Goal: Information Seeking & Learning: Find specific fact

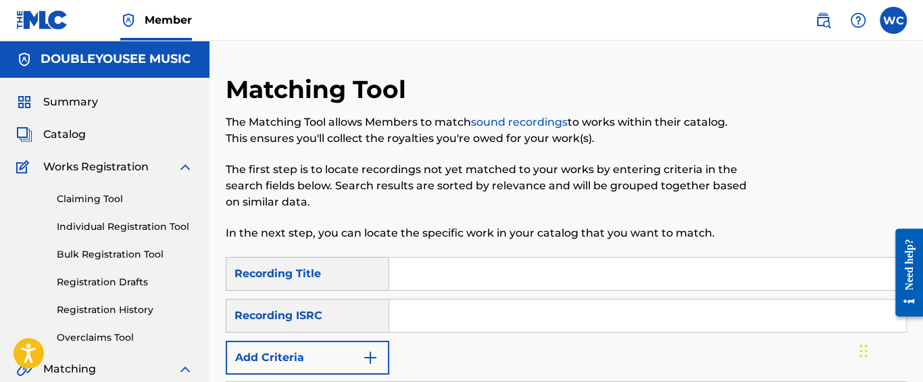
scroll to position [157, 0]
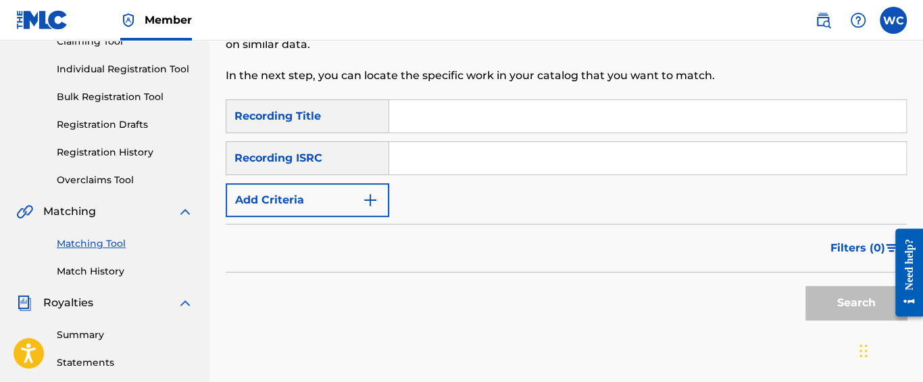
click at [471, 124] on input "Search Form" at bounding box center [647, 116] width 517 height 32
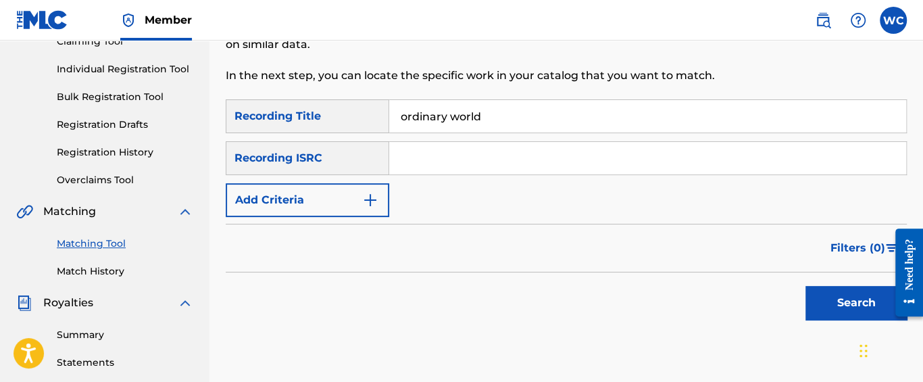
type input "ordinary world"
click at [805, 286] on button "Search" at bounding box center [855, 303] width 101 height 34
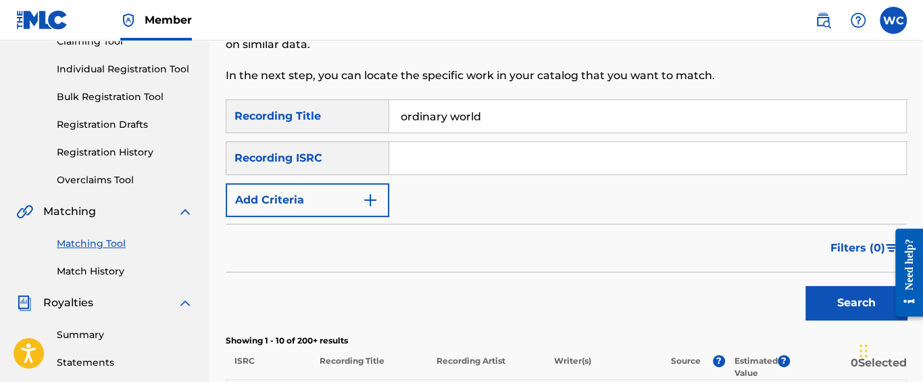
drag, startPoint x: 499, startPoint y: 114, endPoint x: 346, endPoint y: 113, distance: 153.3
click at [346, 113] on div "SearchWithCriteria5dd392e1-39a1-49af-8f06-a79f98a3c65d Recording Title ordinary…" at bounding box center [566, 116] width 681 height 34
type input "all that glitters"
click at [805, 286] on button "Search" at bounding box center [855, 303] width 101 height 34
click at [467, 165] on input "Search Form" at bounding box center [647, 158] width 517 height 32
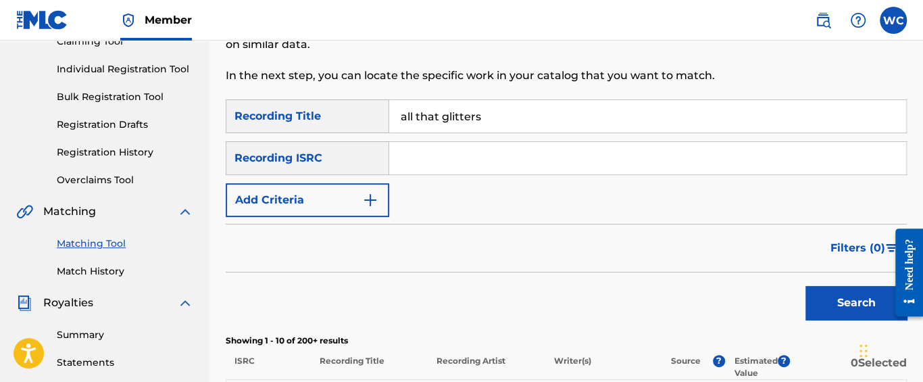
paste input "GB5KW1701319"
type input "GB5KW1701319"
click at [478, 268] on div "Filters ( 0 )" at bounding box center [566, 248] width 681 height 49
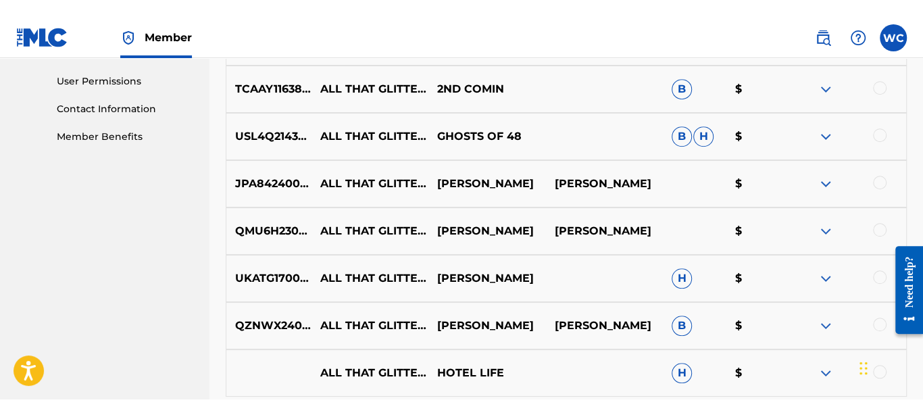
scroll to position [0, 0]
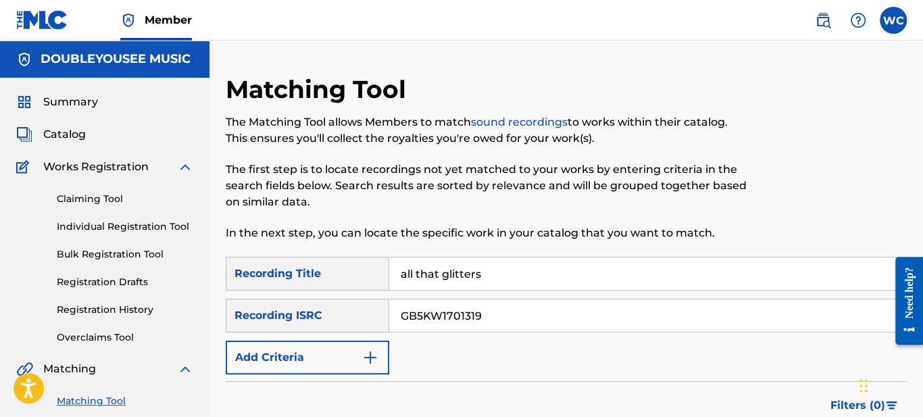
click at [896, 24] on label at bounding box center [892, 20] width 27 height 27
click at [893, 20] on input "WC [PERSON_NAME] [EMAIL_ADDRESS][DOMAIN_NAME] Notification Preferences Profile …" at bounding box center [893, 20] width 0 height 0
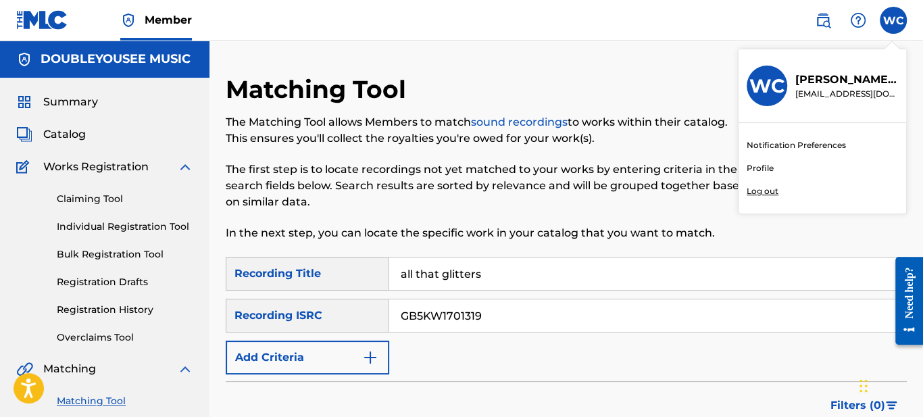
click at [680, 91] on div "Matching Tool The Matching Tool allows Members to match sound recordings to wor…" at bounding box center [488, 165] width 524 height 182
